Goal: Transaction & Acquisition: Purchase product/service

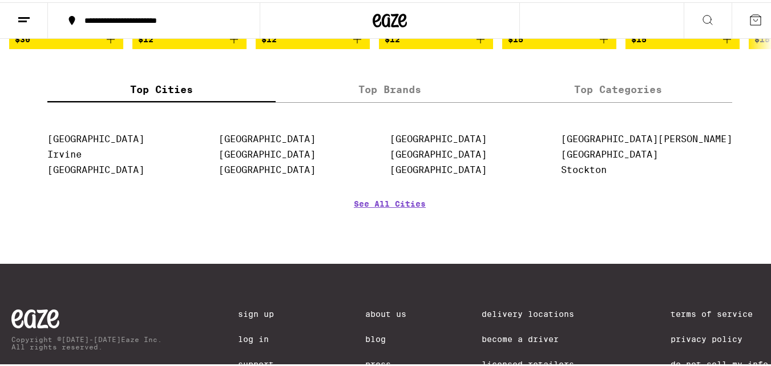
scroll to position [1199, 0]
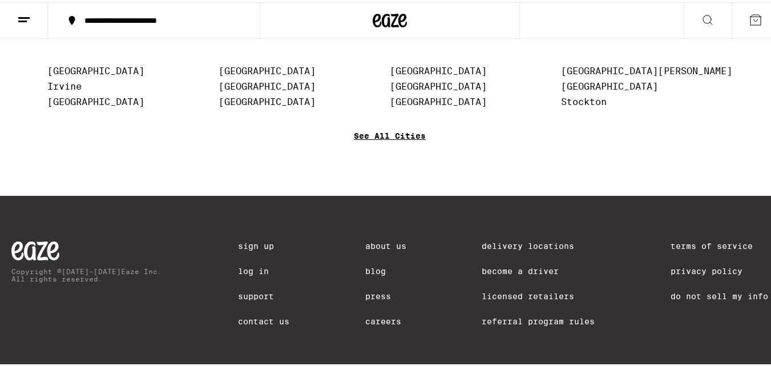
click at [406, 171] on link "See All Cities" at bounding box center [390, 150] width 72 height 42
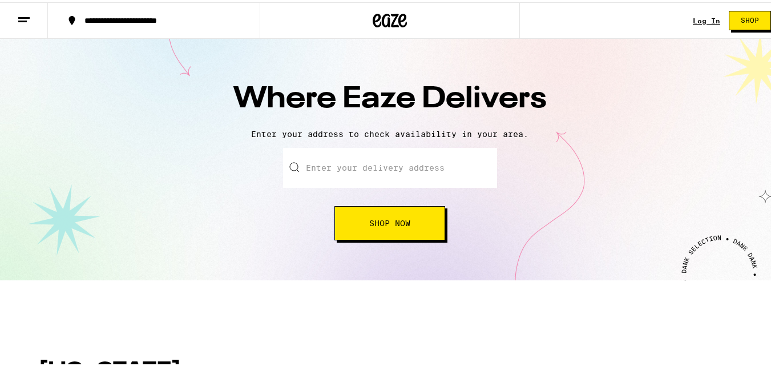
click at [395, 165] on input "text" at bounding box center [390, 166] width 214 height 40
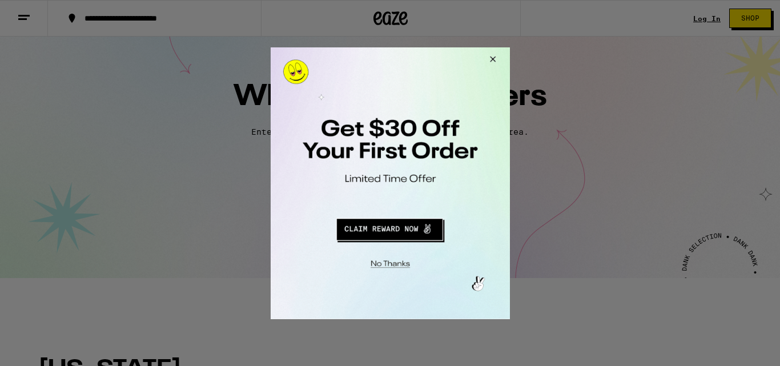
click at [496, 57] on button "Close Modal" at bounding box center [490, 60] width 31 height 27
